Goal: Find specific fact: Find specific fact

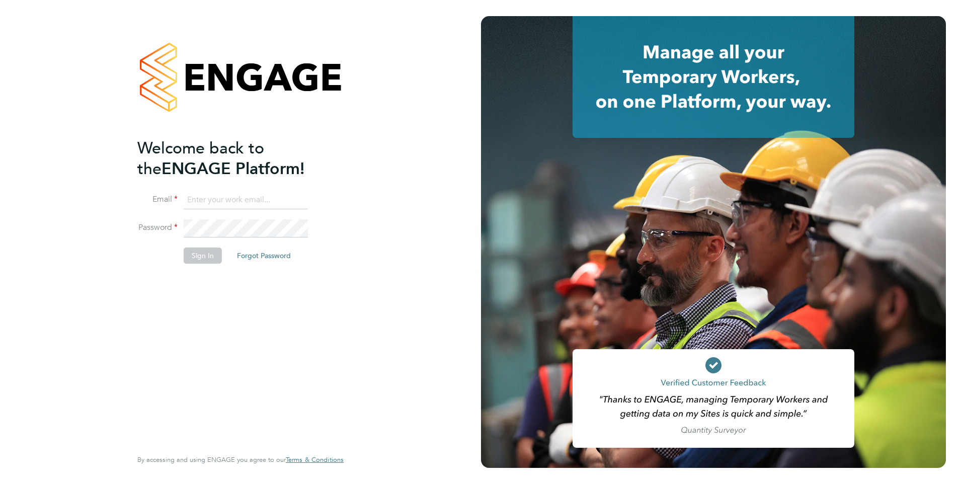
type input "dan.craig@magnussearch.com"
click at [201, 256] on button "Sign In" at bounding box center [203, 256] width 38 height 16
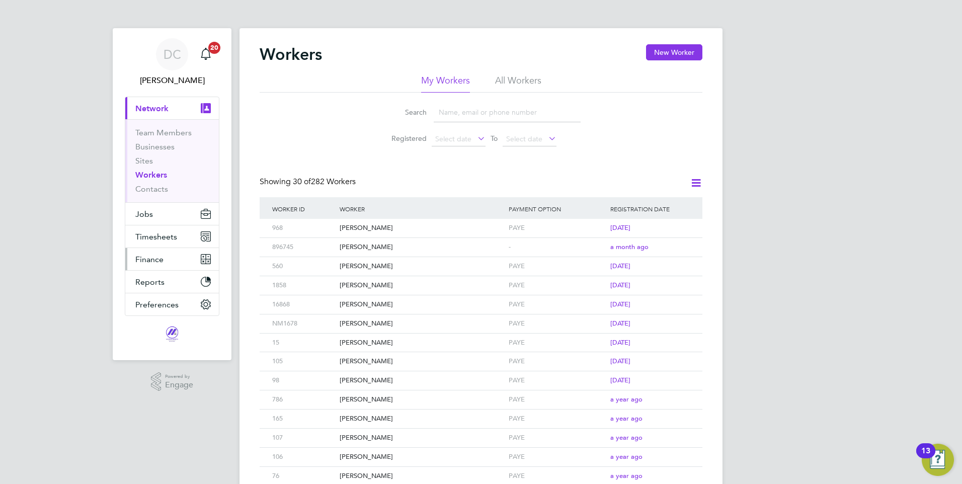
click at [151, 260] on span "Finance" at bounding box center [149, 260] width 28 height 10
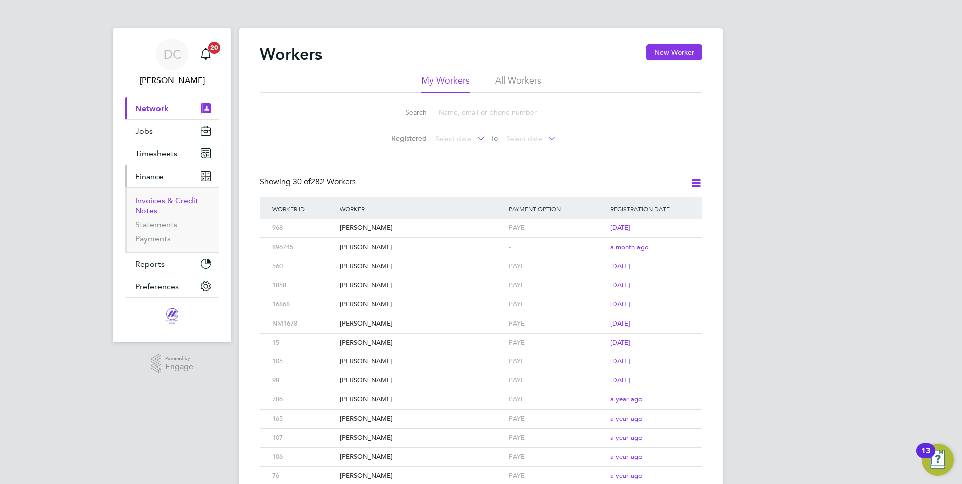
click at [174, 202] on link "Invoices & Credit Notes" at bounding box center [166, 206] width 63 height 20
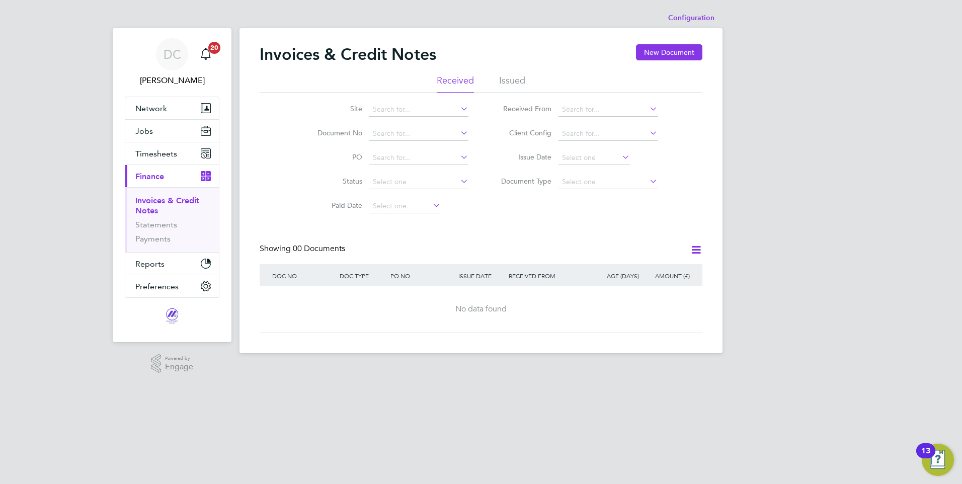
click at [515, 79] on li "Issued" at bounding box center [512, 83] width 26 height 18
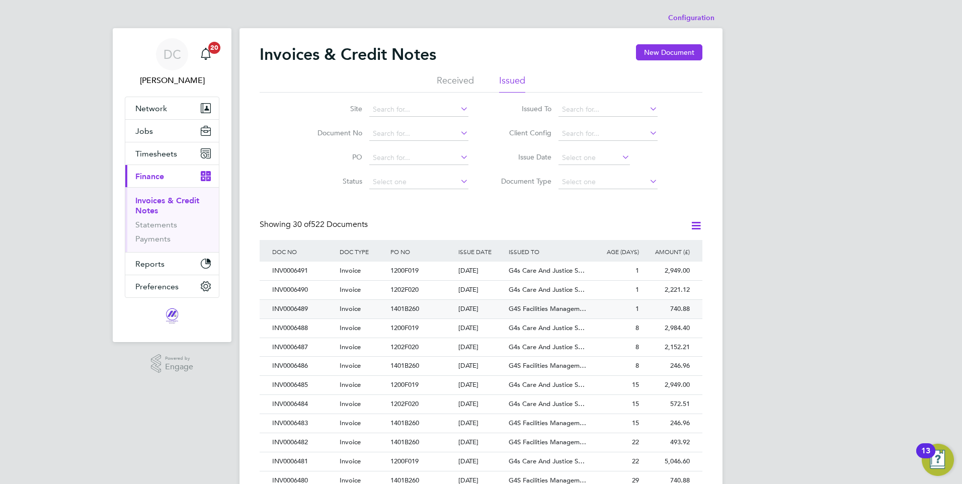
click at [675, 305] on div "740.88" at bounding box center [667, 309] width 51 height 19
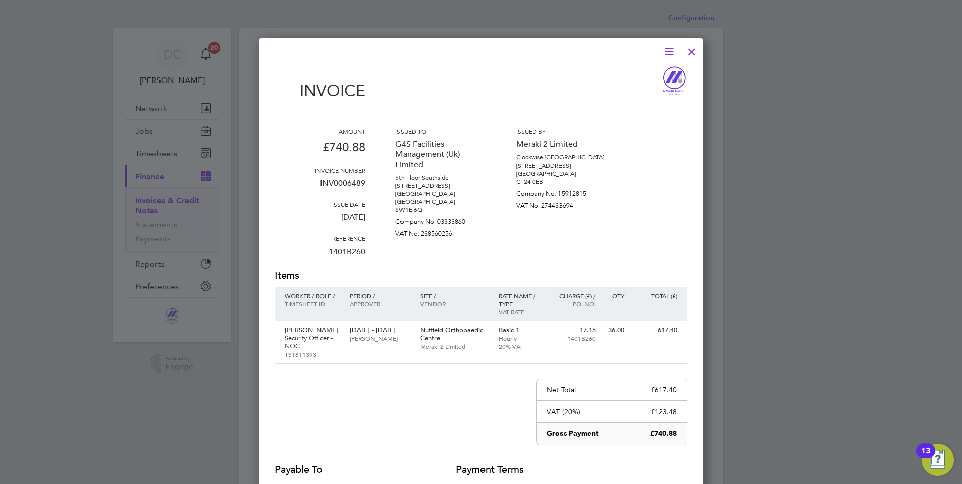
click at [691, 48] on div at bounding box center [692, 49] width 18 height 18
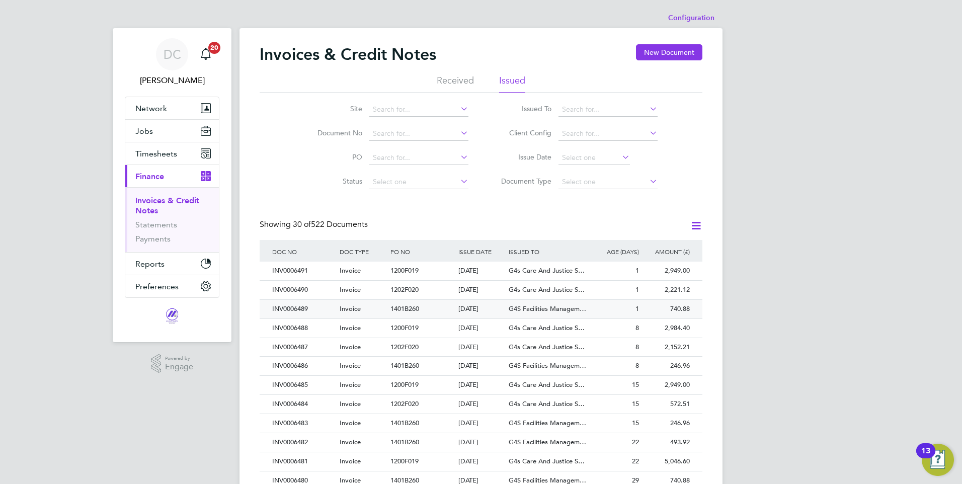
click at [555, 307] on span "G4S Facilities Managem…" at bounding box center [547, 308] width 77 height 9
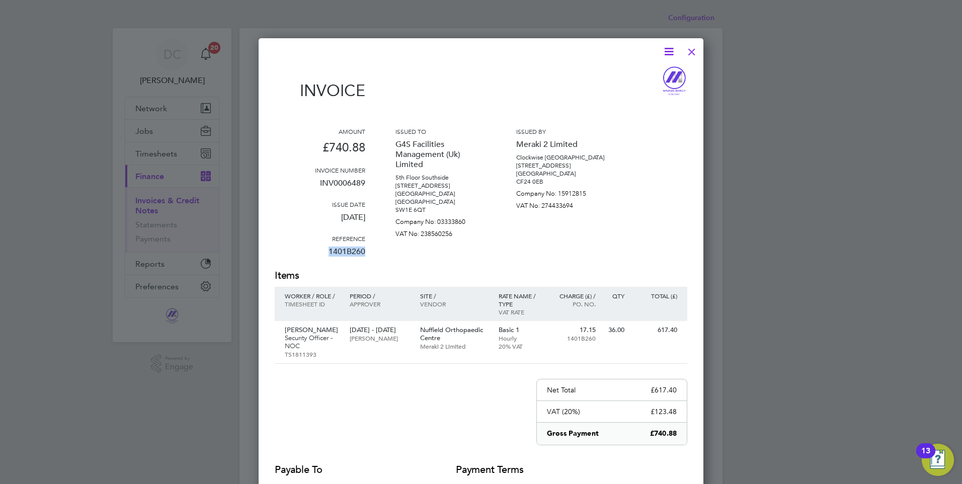
drag, startPoint x: 364, startPoint y: 251, endPoint x: 330, endPoint y: 251, distance: 34.2
click at [330, 251] on p "1401B260" at bounding box center [320, 256] width 91 height 26
drag, startPoint x: 330, startPoint y: 251, endPoint x: 335, endPoint y: 252, distance: 5.1
copy p "1401B260"
click at [693, 49] on div at bounding box center [692, 49] width 18 height 18
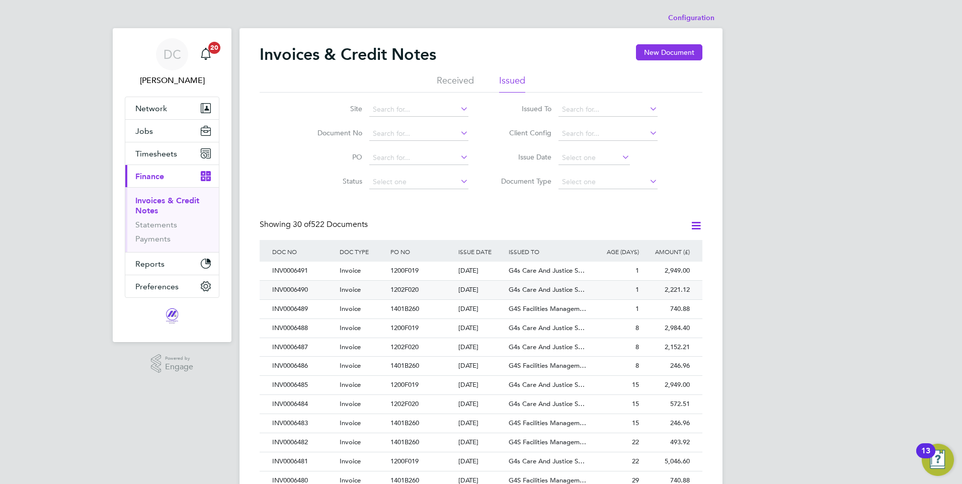
click at [678, 290] on div "2,221.12" at bounding box center [667, 290] width 51 height 19
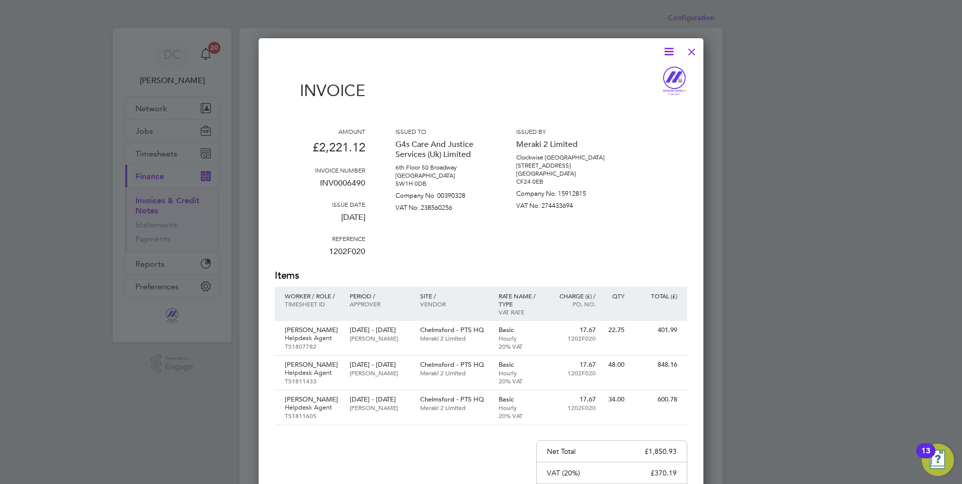
scroll to position [101, 0]
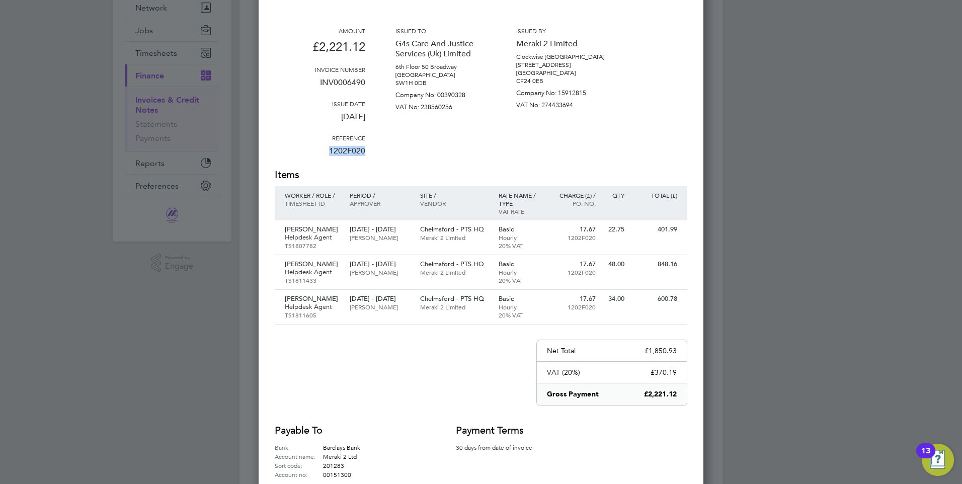
drag, startPoint x: 362, startPoint y: 151, endPoint x: 331, endPoint y: 153, distance: 31.8
click at [331, 153] on p "1202F020" at bounding box center [320, 155] width 91 height 26
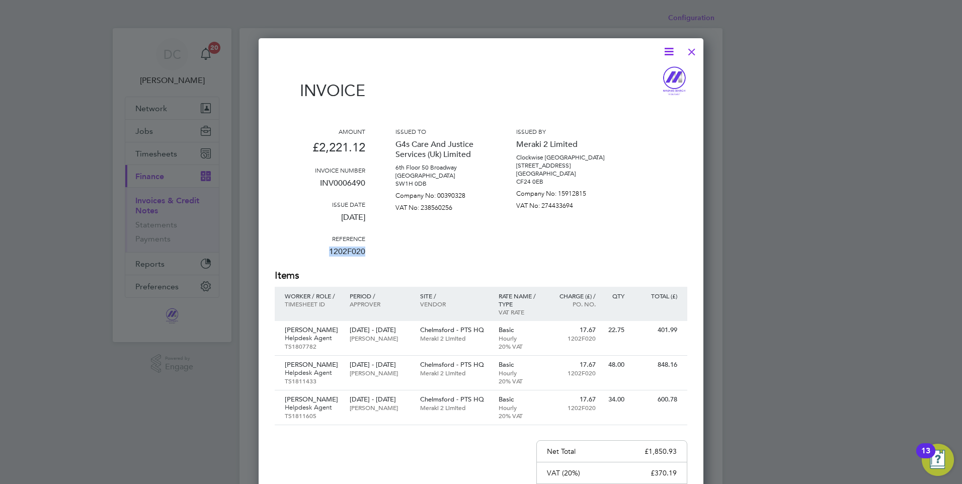
click at [691, 49] on div at bounding box center [692, 49] width 18 height 18
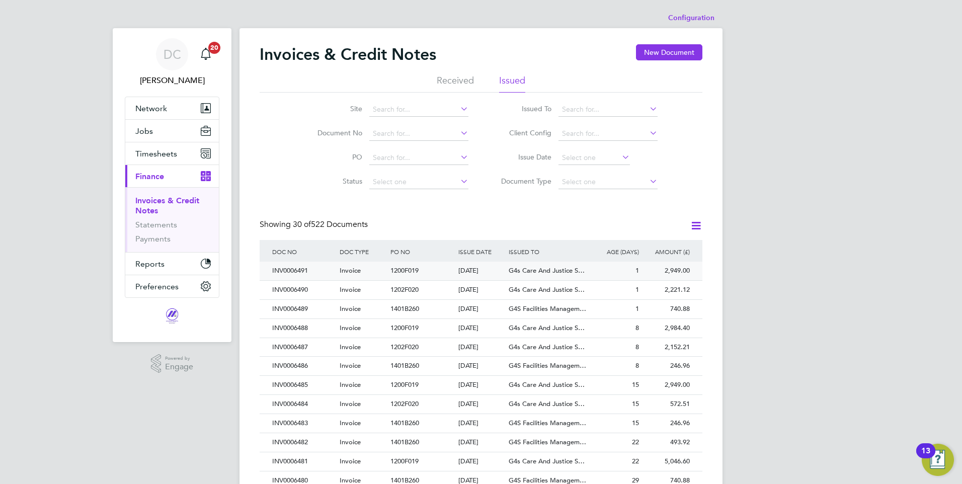
click at [541, 269] on span "G4s Care And Justice S…" at bounding box center [547, 270] width 76 height 9
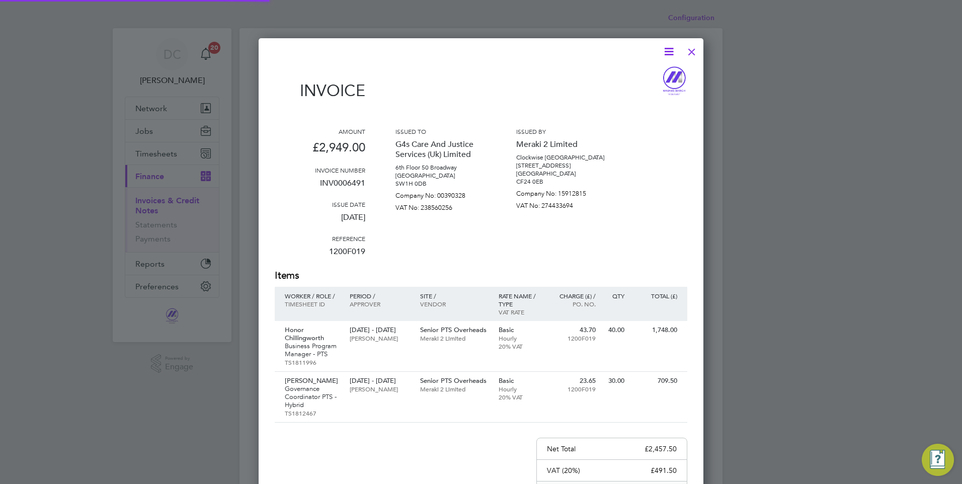
scroll to position [594, 445]
drag, startPoint x: 364, startPoint y: 252, endPoint x: 330, endPoint y: 253, distance: 33.7
click at [330, 253] on p "1200F019" at bounding box center [320, 256] width 91 height 26
copy p "1200F019"
click at [691, 51] on div at bounding box center [692, 49] width 18 height 18
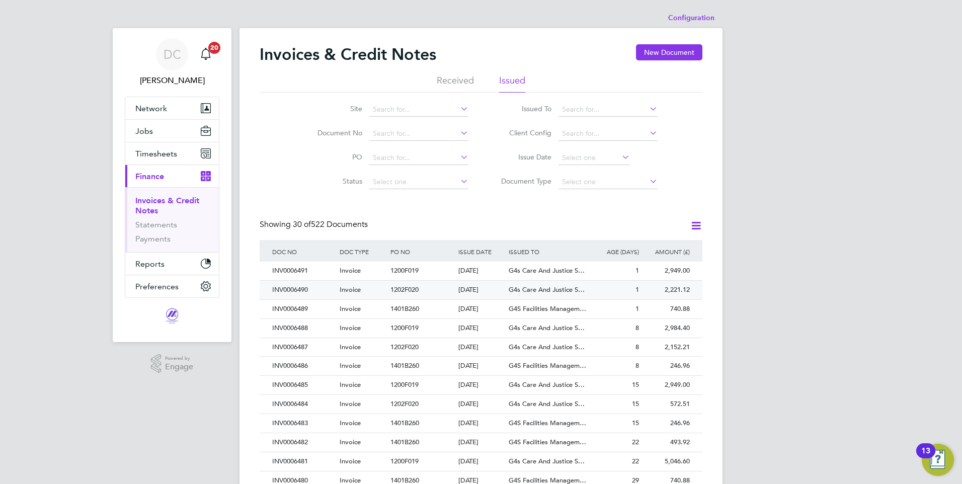
click at [553, 289] on span "G4s Care And Justice S…" at bounding box center [547, 289] width 76 height 9
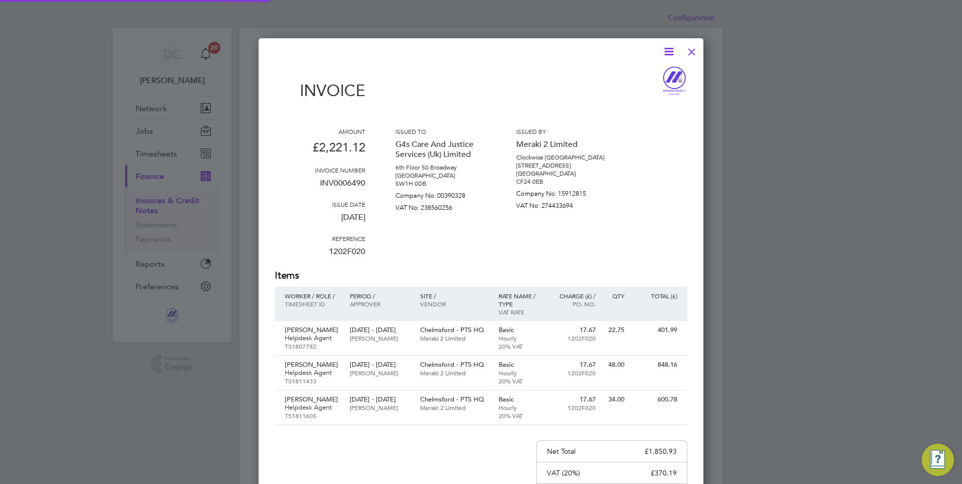
scroll to position [597, 445]
click at [693, 51] on div at bounding box center [692, 49] width 18 height 18
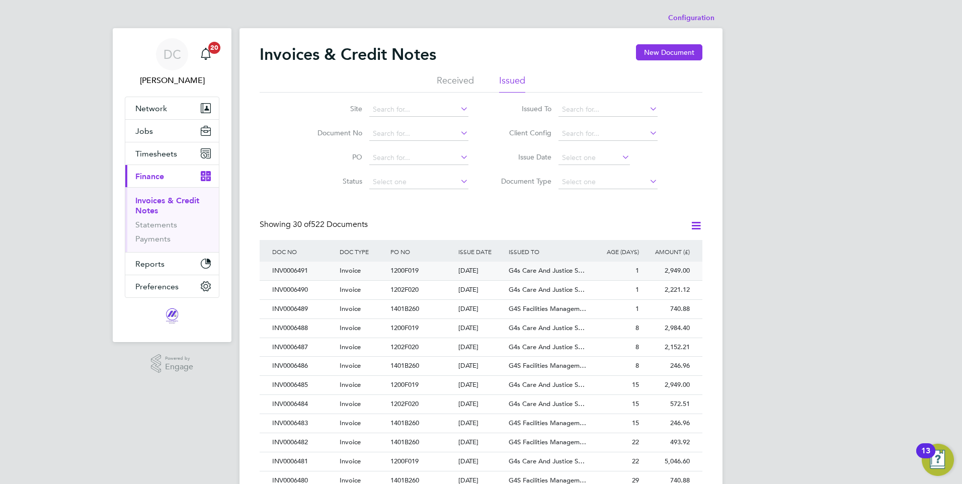
click at [672, 268] on div "2,949.00" at bounding box center [667, 271] width 51 height 19
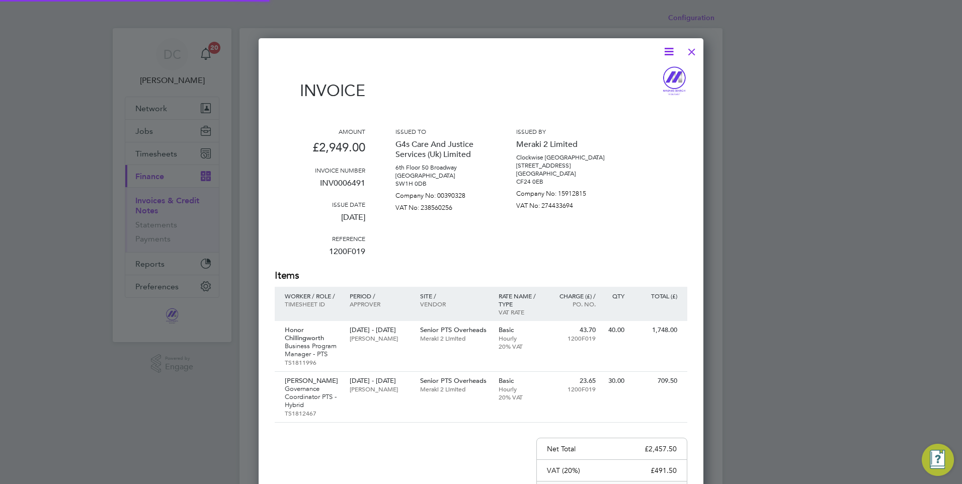
scroll to position [594, 445]
click at [692, 48] on div at bounding box center [692, 49] width 18 height 18
